Goal: Information Seeking & Learning: Check status

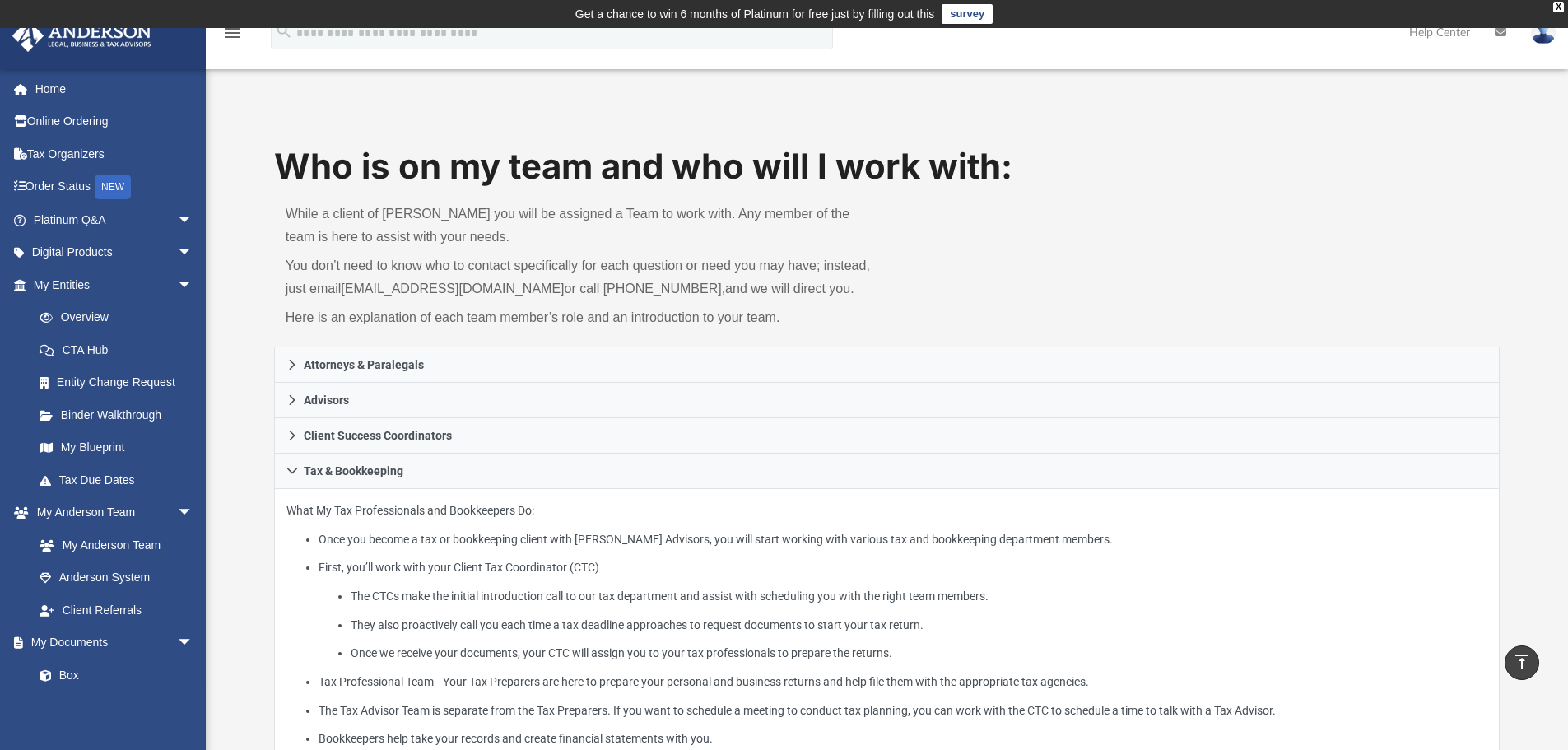
scroll to position [302, 0]
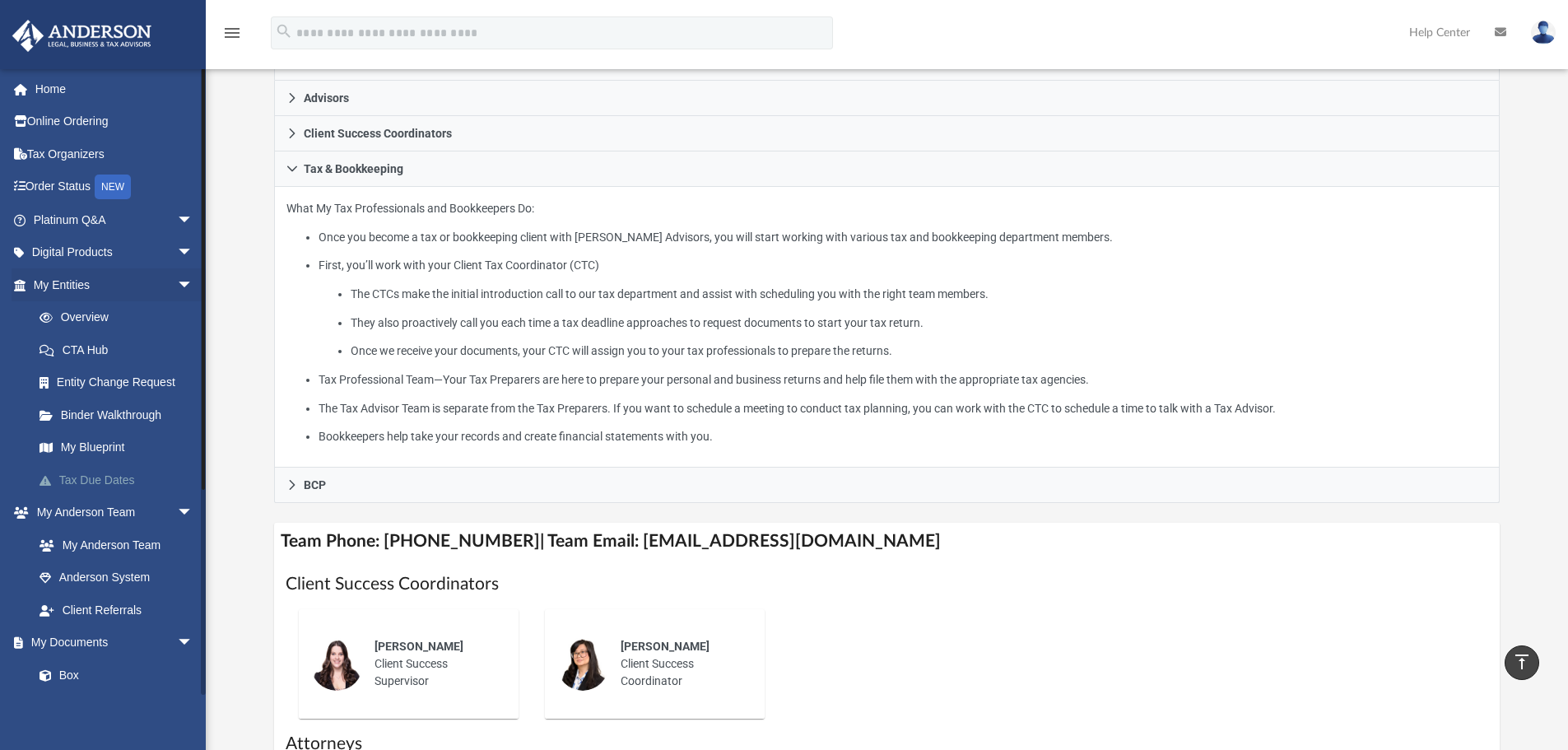
click at [97, 474] on link "Tax Due Dates" at bounding box center [121, 480] width 195 height 33
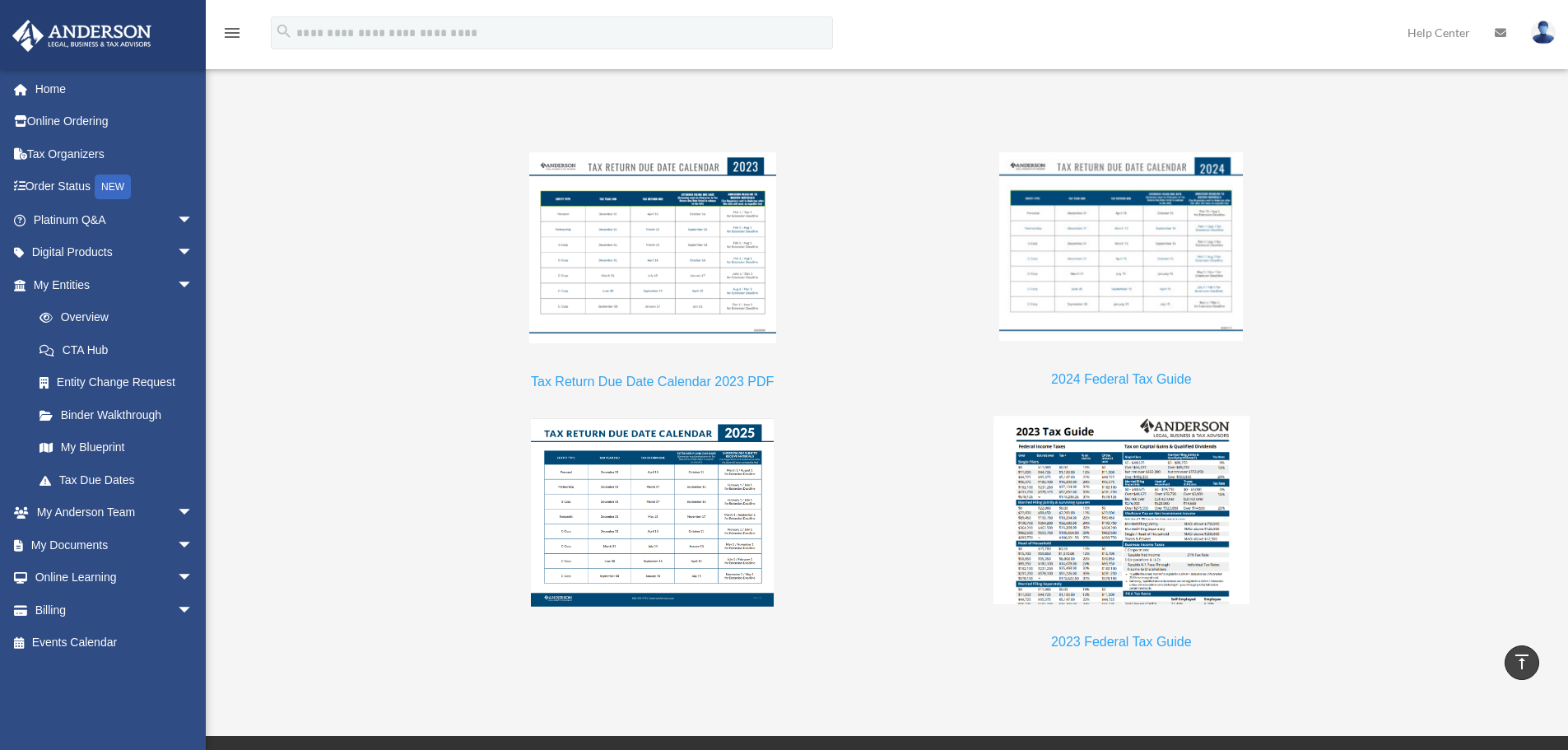
scroll to position [1410, 0]
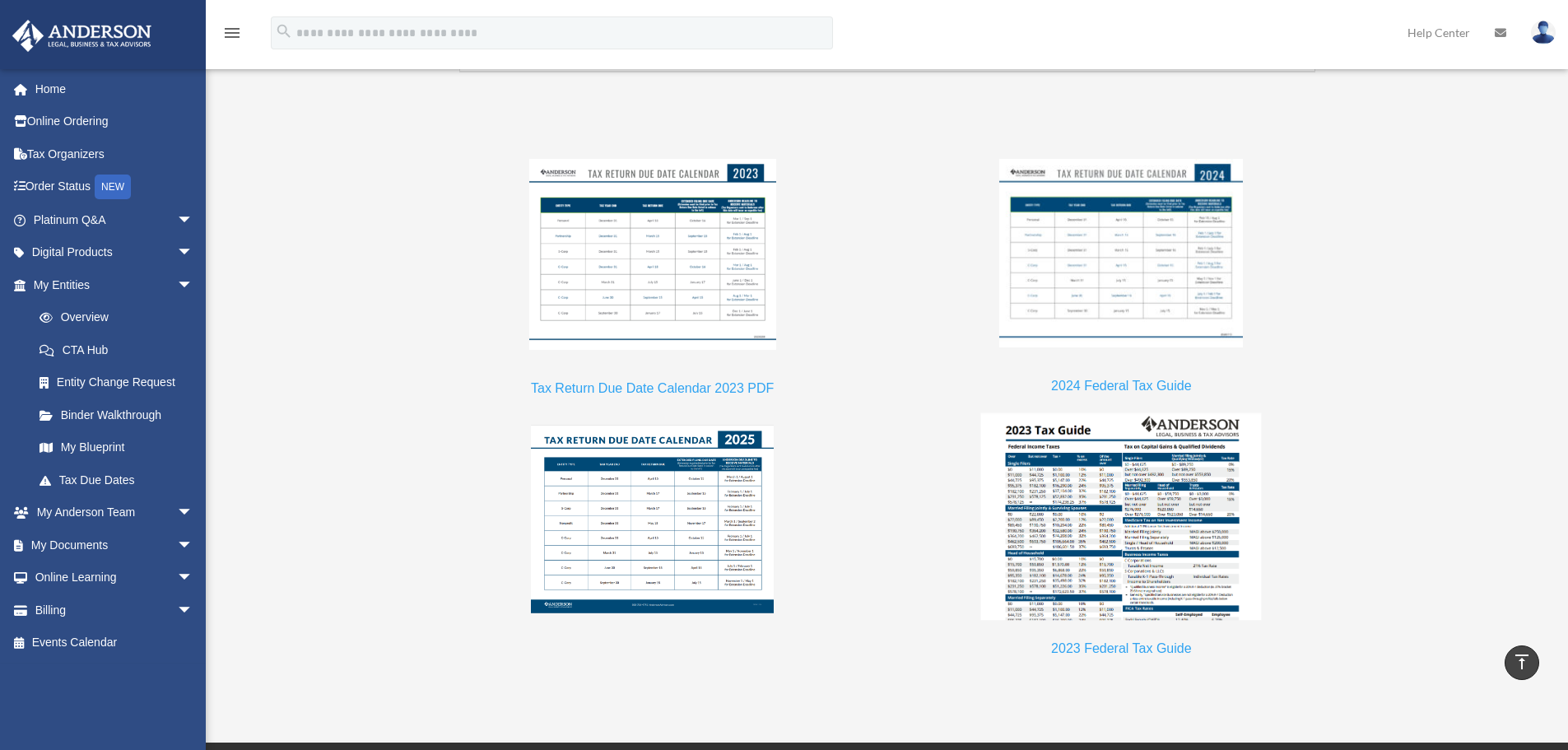
click at [1056, 553] on img at bounding box center [1122, 517] width 281 height 207
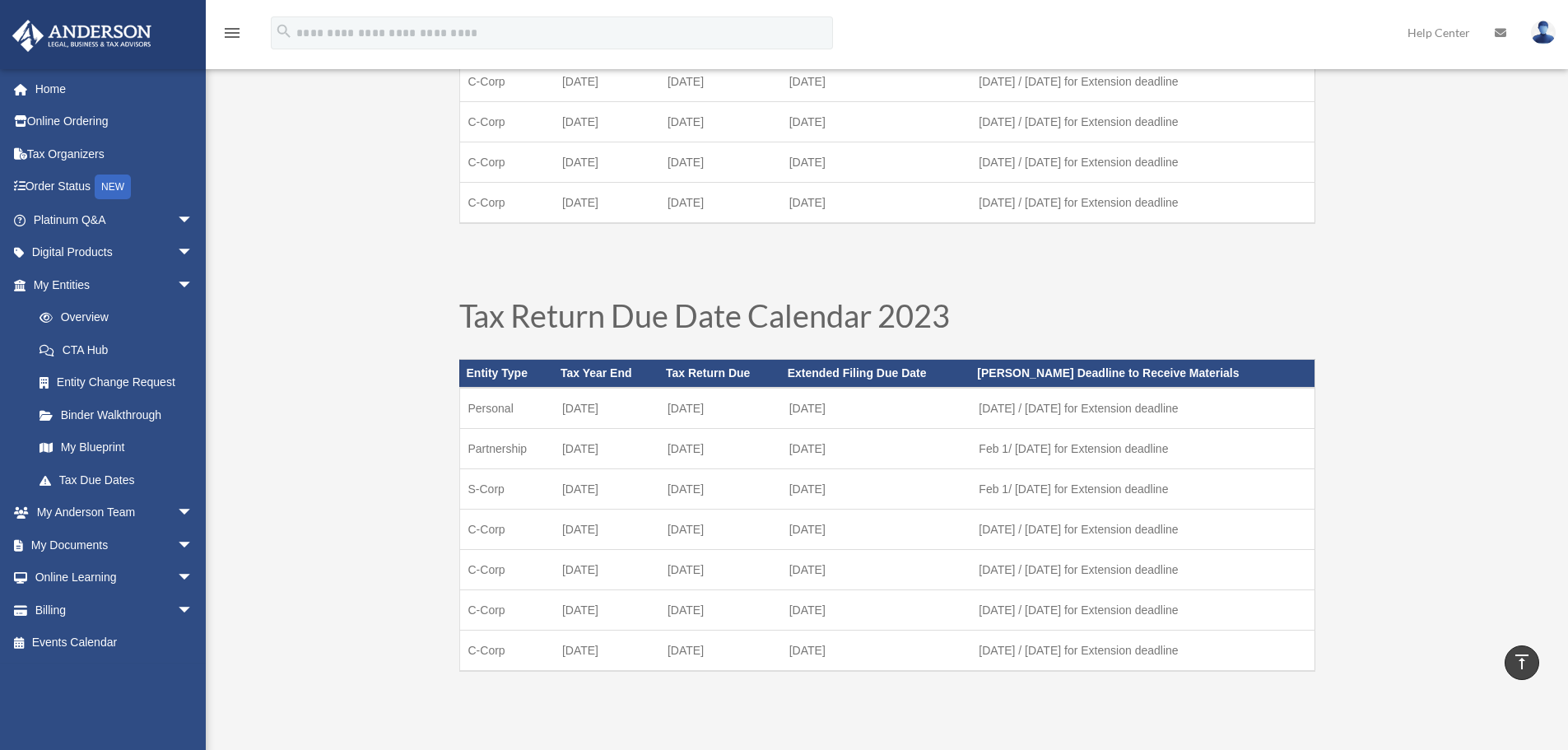
scroll to position [806, 0]
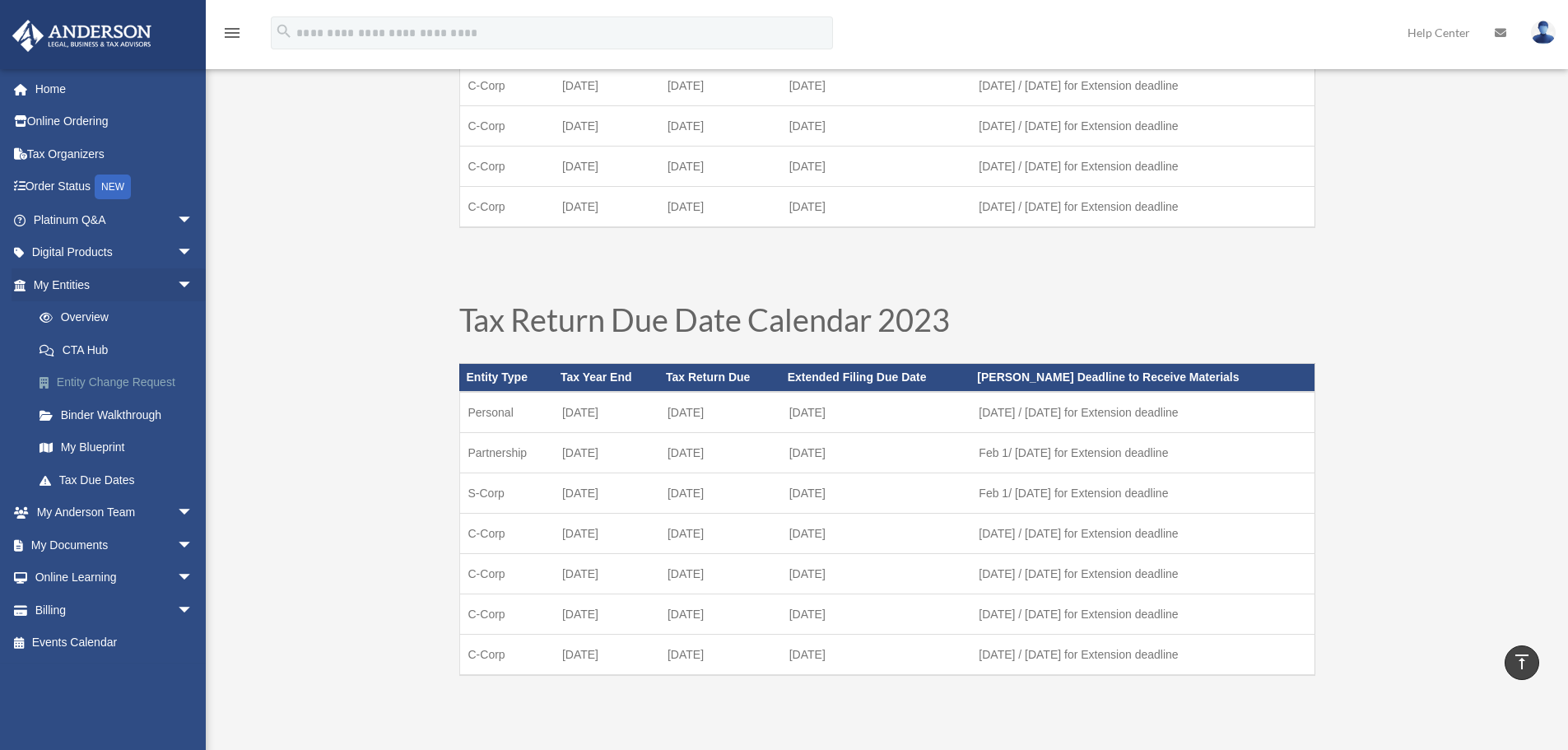
click at [109, 384] on link "Entity Change Request" at bounding box center [121, 382] width 195 height 33
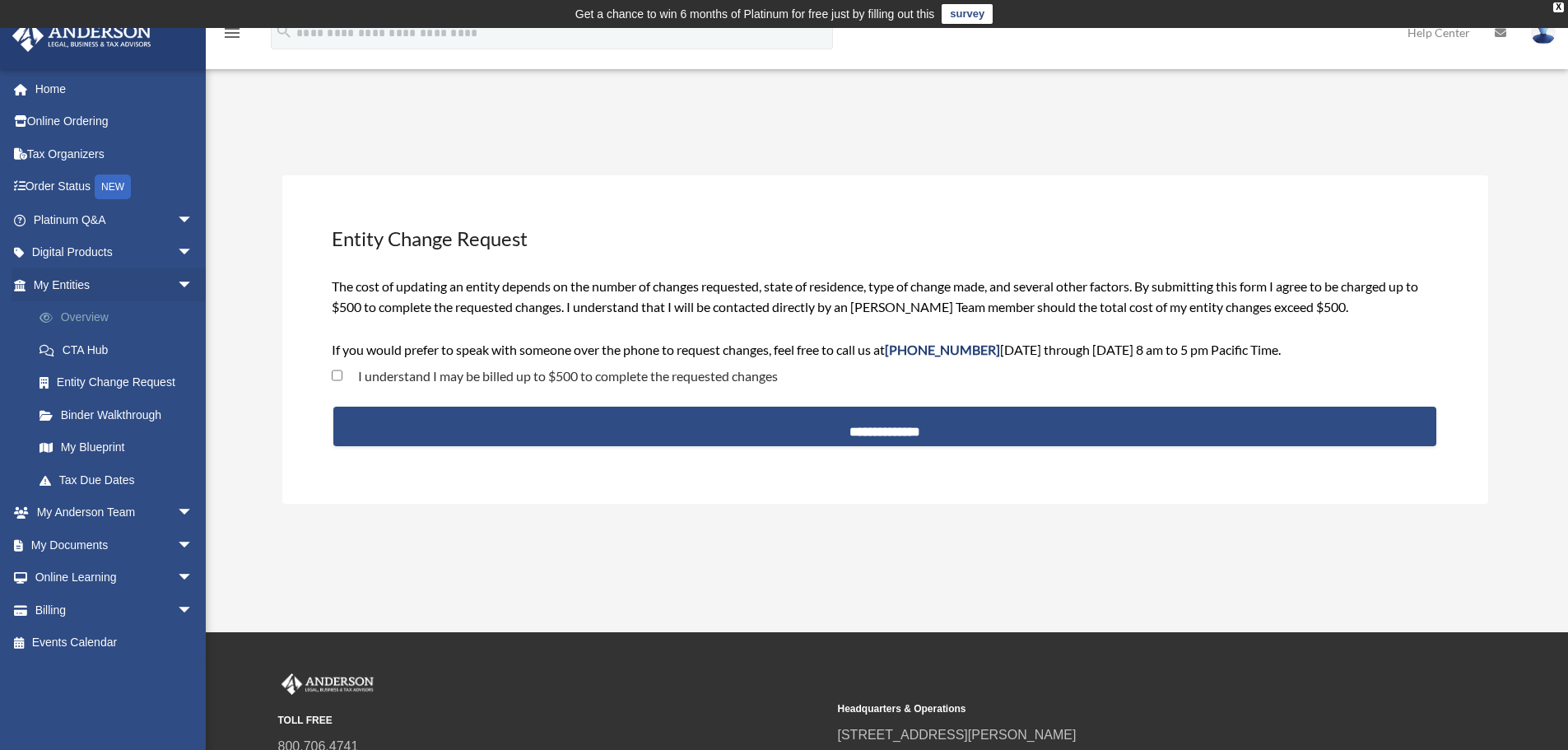
click at [93, 310] on link "Overview" at bounding box center [121, 317] width 195 height 33
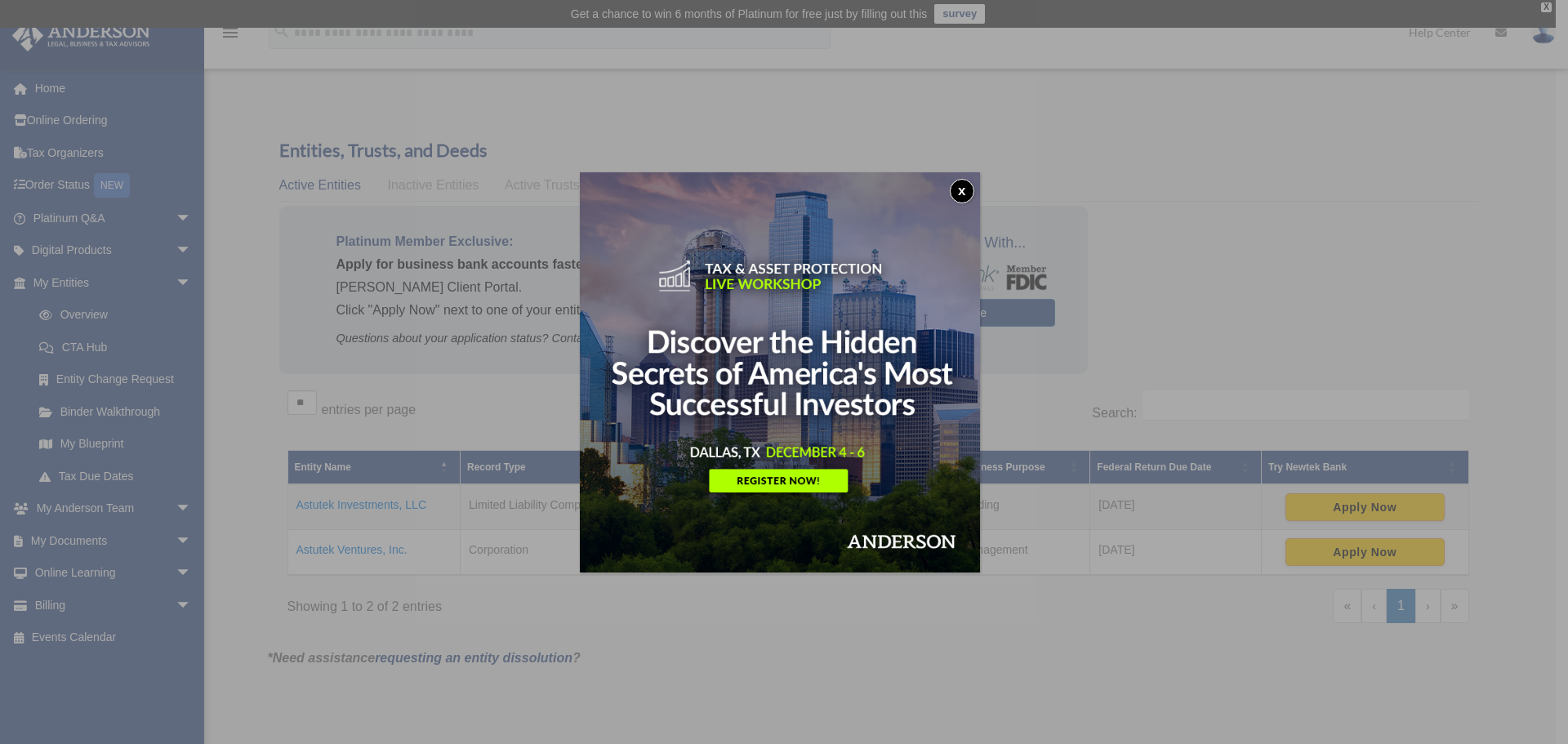
click at [965, 190] on button "x" at bounding box center [961, 190] width 24 height 24
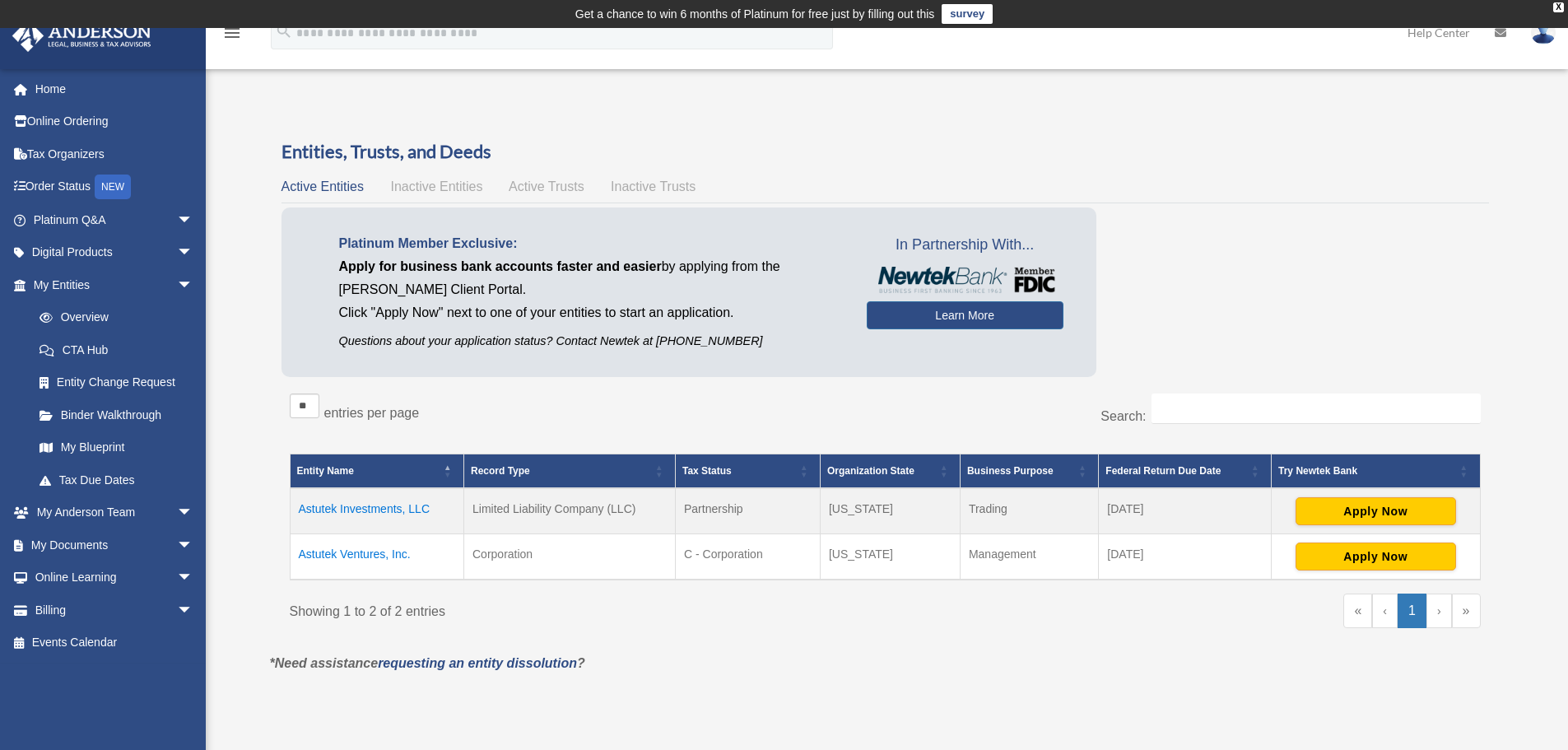
click at [361, 553] on td "Astutek Ventures, Inc." at bounding box center [378, 557] width 175 height 46
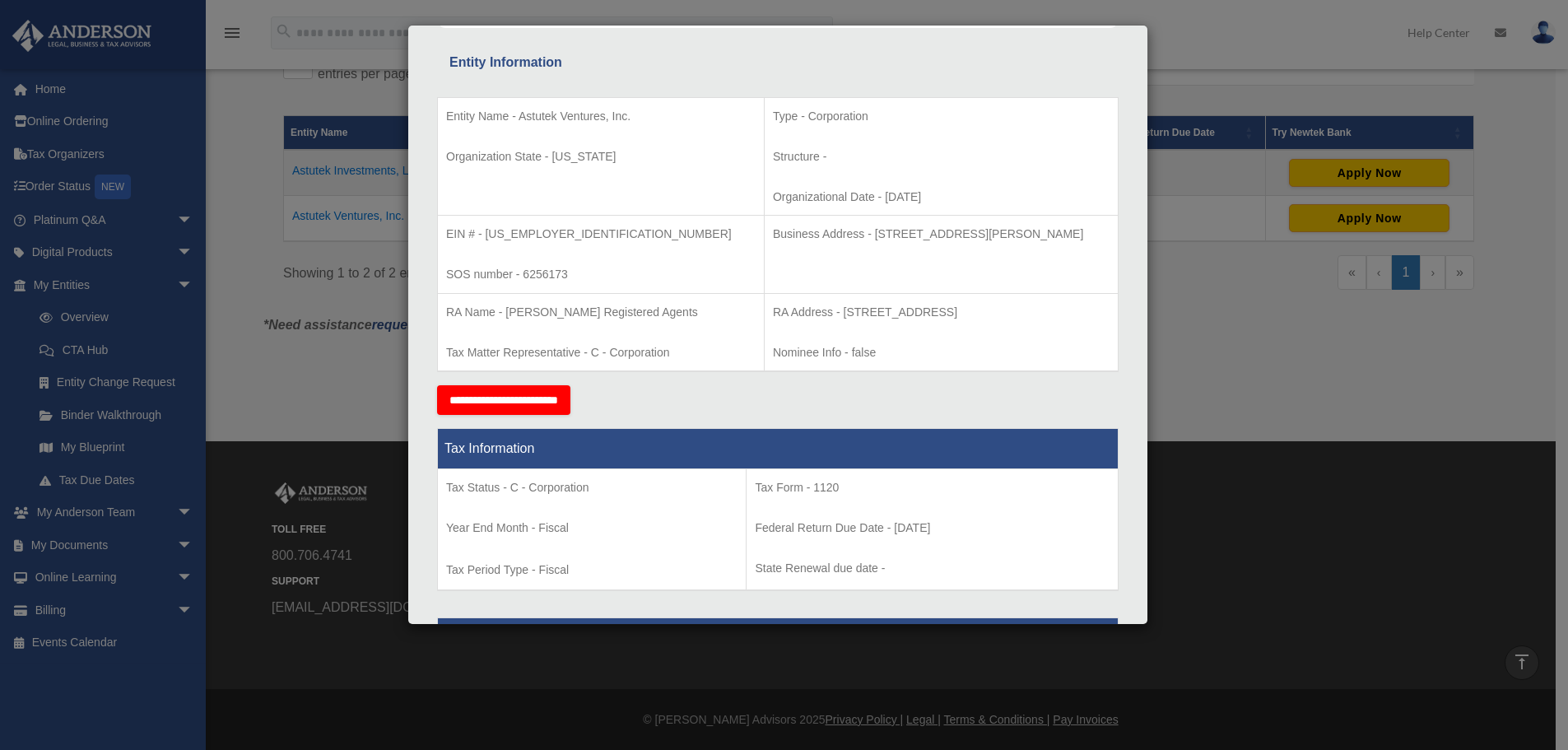
scroll to position [302, 0]
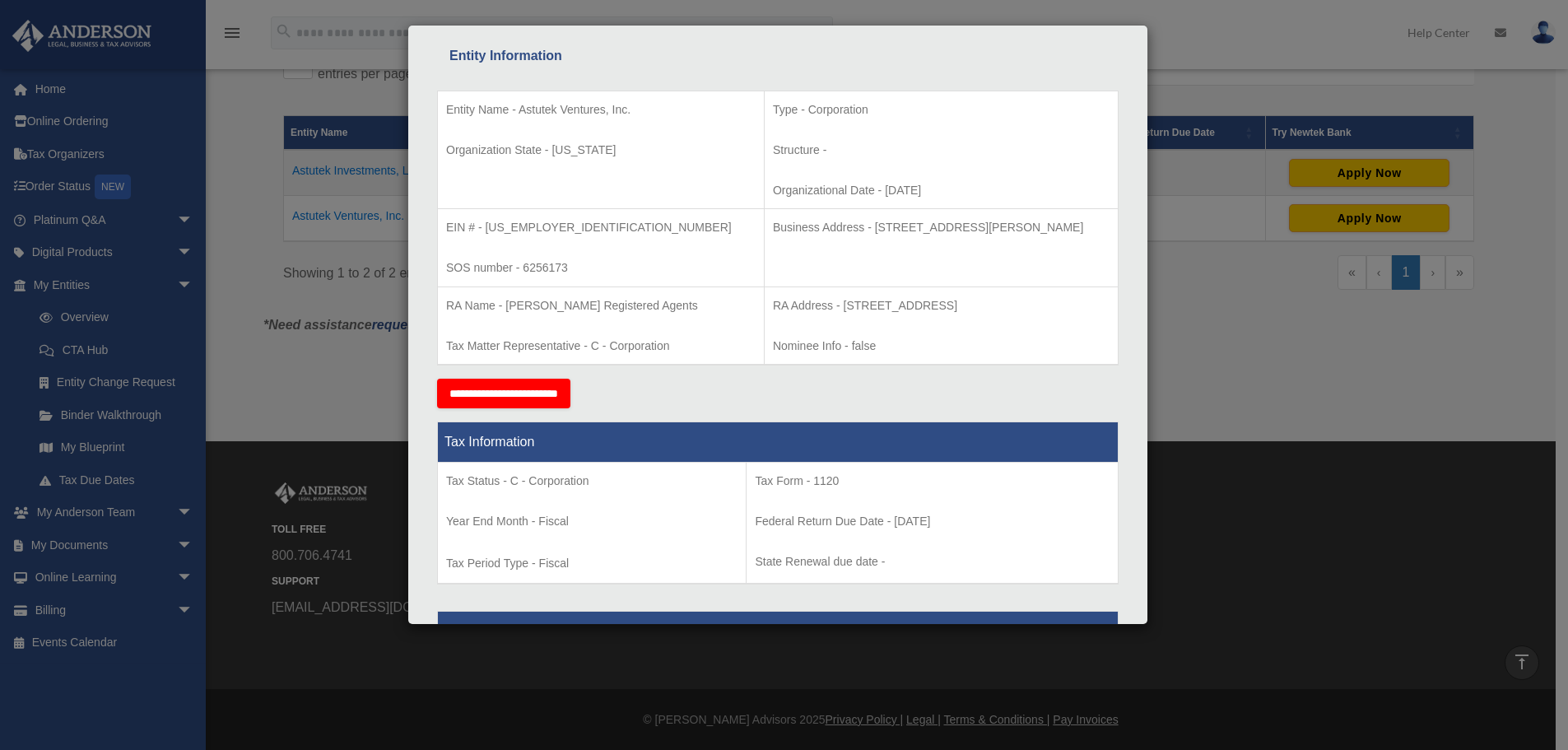
click at [1245, 288] on div "Details × Articles Sent Organizational Date" at bounding box center [784, 375] width 1568 height 750
